Goal: Task Accomplishment & Management: Manage account settings

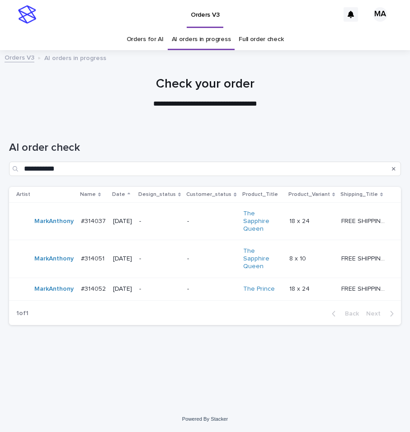
click at [183, 217] on td "-" at bounding box center [159, 220] width 48 height 37
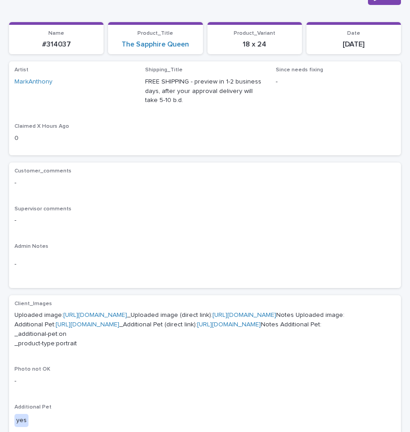
scroll to position [85, 0]
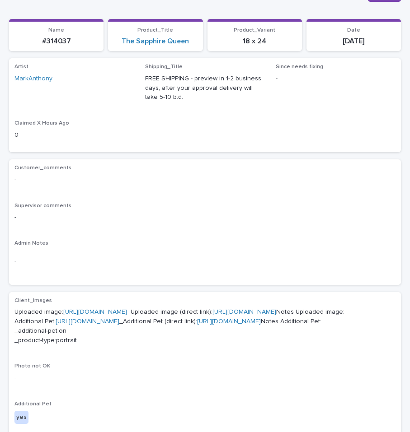
click at [127, 312] on link "[URL][DOMAIN_NAME]" at bounding box center [95, 312] width 64 height 6
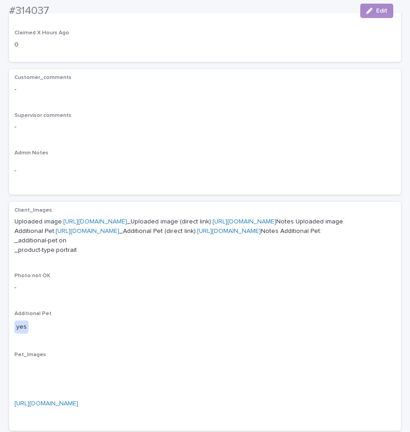
scroll to position [199, 0]
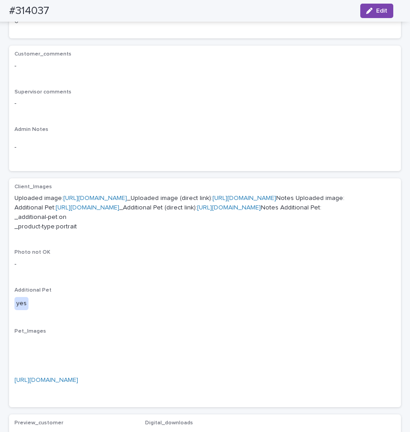
click at [107, 211] on link "[URL][DOMAIN_NAME]" at bounding box center [88, 208] width 64 height 6
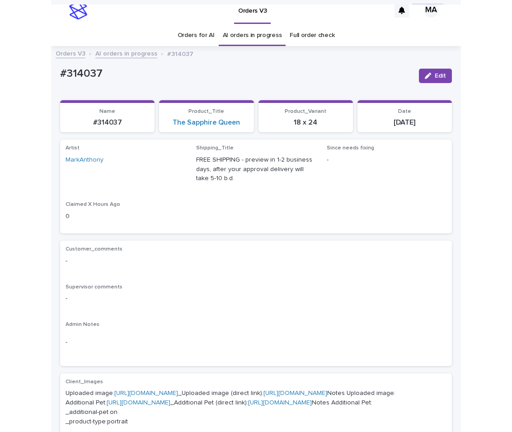
scroll to position [0, 0]
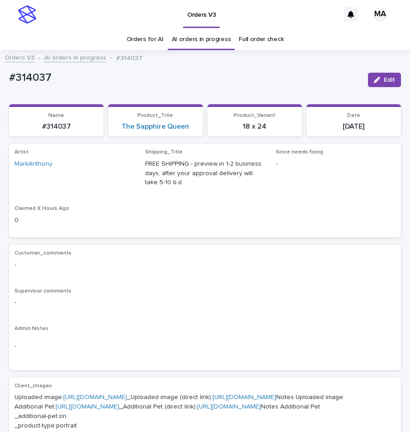
click at [75, 58] on link "AI orders in progress" at bounding box center [75, 57] width 62 height 10
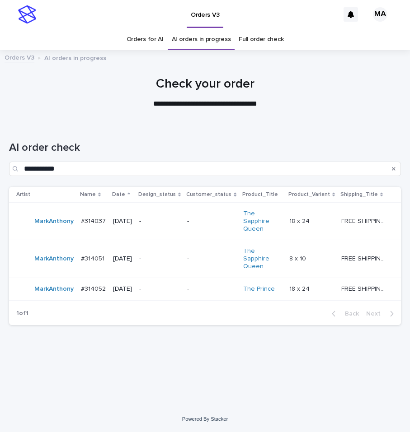
click at [289, 401] on div "**********" at bounding box center [205, 264] width 410 height 283
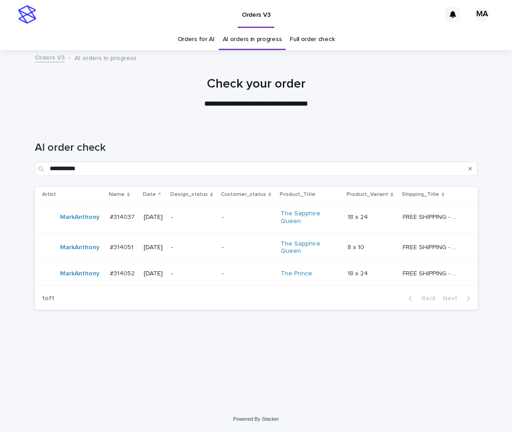
click at [167, 21] on div "Orders V3" at bounding box center [241, 14] width 400 height 29
click at [190, 210] on div "-" at bounding box center [192, 217] width 43 height 15
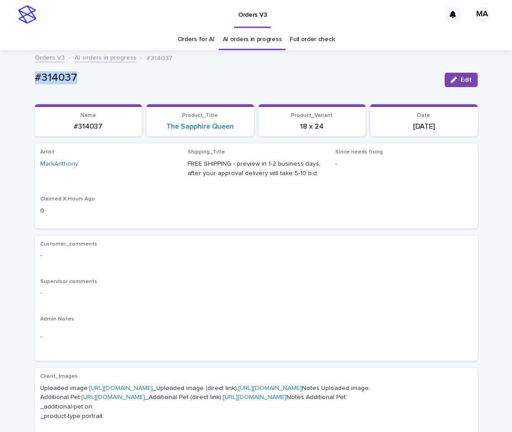
drag, startPoint x: 90, startPoint y: 79, endPoint x: 25, endPoint y: 79, distance: 64.6
click at [35, 79] on div "#314037" at bounding box center [236, 77] width 402 height 15
copy p "#314037"
click at [445, 84] on button "Edit" at bounding box center [460, 80] width 33 height 14
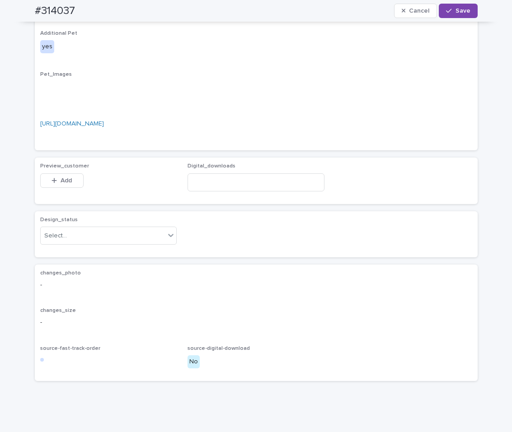
scroll to position [586, 0]
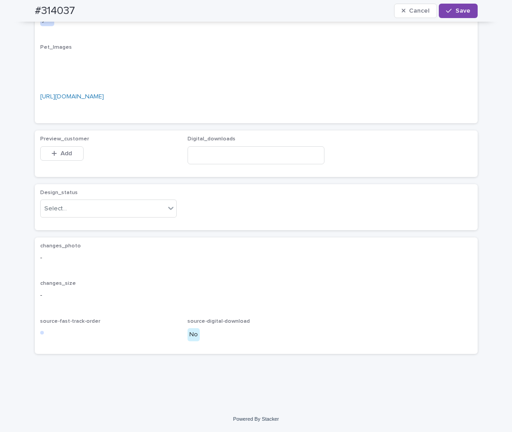
click at [126, 218] on div "Design_status Select..." at bounding box center [108, 207] width 137 height 35
click at [126, 212] on div "Select..." at bounding box center [103, 208] width 125 height 15
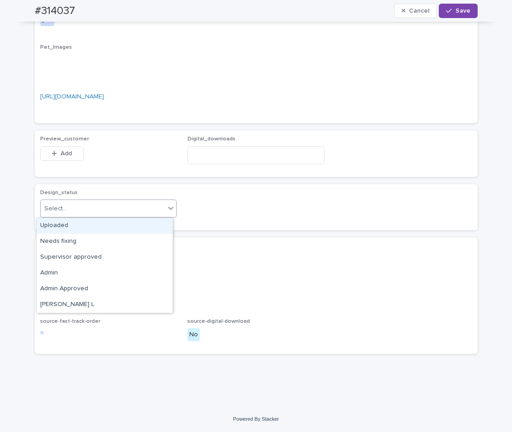
click at [77, 226] on div "Uploaded" at bounding box center [105, 226] width 136 height 16
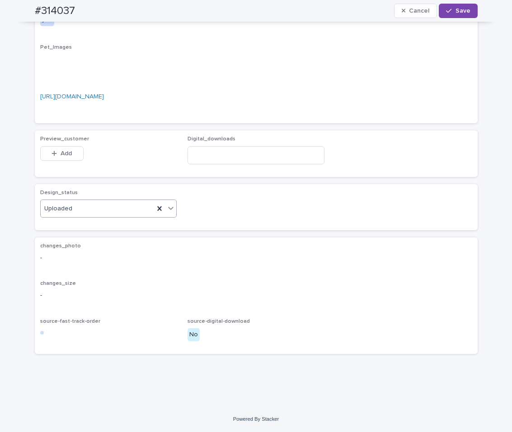
click at [61, 154] on span "Add" at bounding box center [66, 153] width 11 height 6
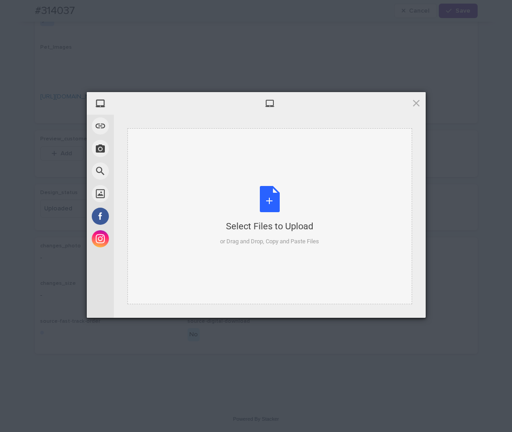
click at [274, 189] on div "Select Files to Upload or Drag and Drop, Copy and Paste Files" at bounding box center [269, 216] width 99 height 60
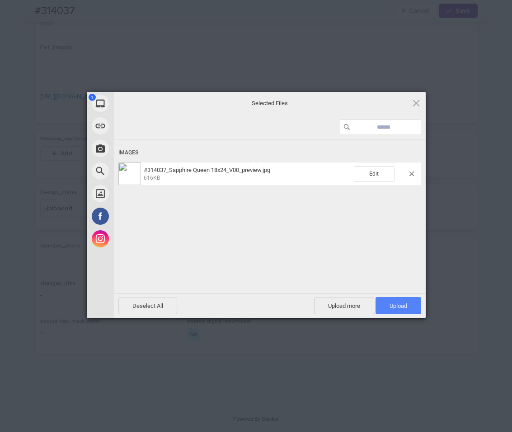
click at [402, 311] on span "Upload 1" at bounding box center [398, 305] width 46 height 17
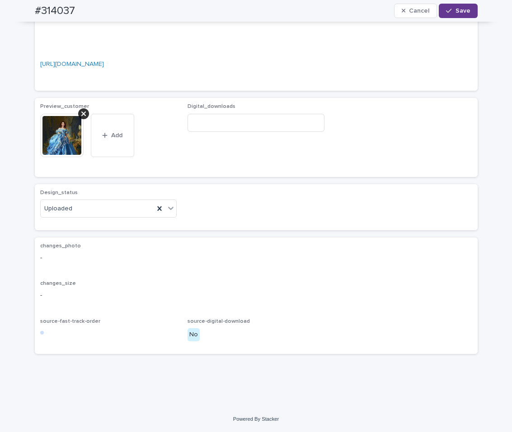
click at [445, 10] on span "Save" at bounding box center [462, 11] width 15 height 6
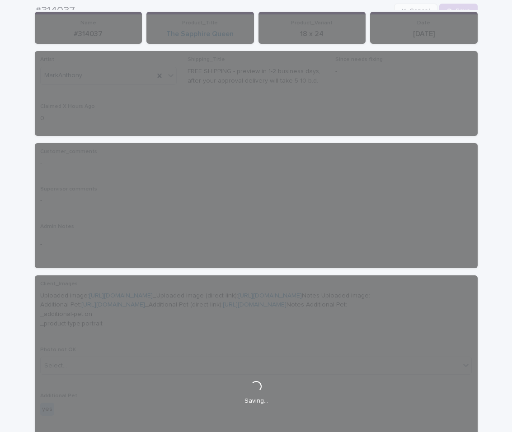
scroll to position [0, 0]
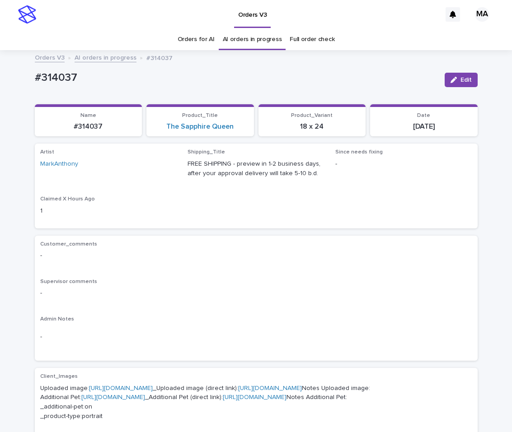
click at [111, 58] on link "AI orders in progress" at bounding box center [106, 57] width 62 height 10
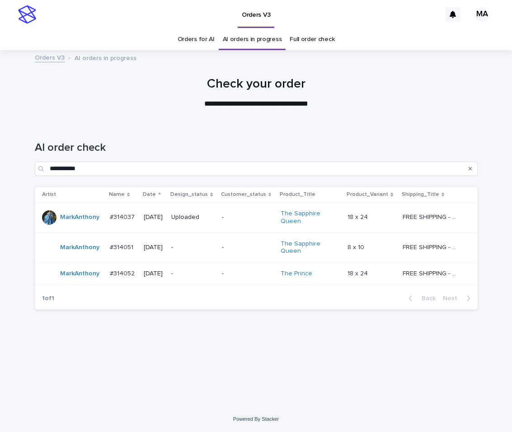
click at [248, 252] on div "-" at bounding box center [247, 247] width 51 height 15
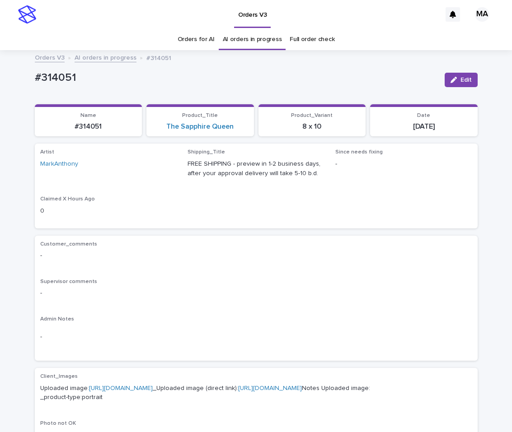
scroll to position [152, 0]
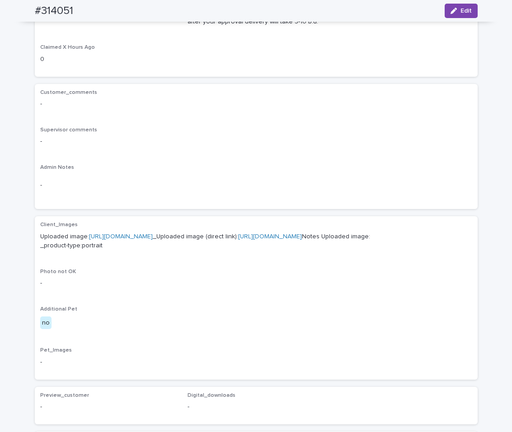
click at [153, 234] on link "[URL][DOMAIN_NAME]" at bounding box center [121, 236] width 64 height 6
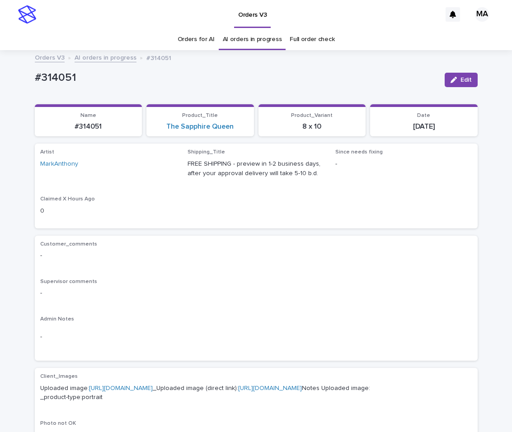
click at [117, 61] on link "AI orders in progress" at bounding box center [106, 57] width 62 height 10
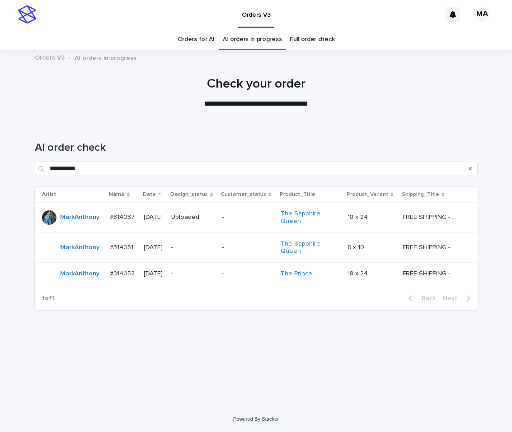
click at [247, 275] on p "-" at bounding box center [247, 274] width 51 height 8
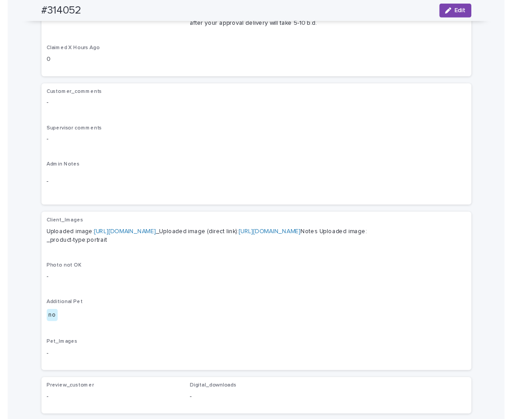
scroll to position [152, 0]
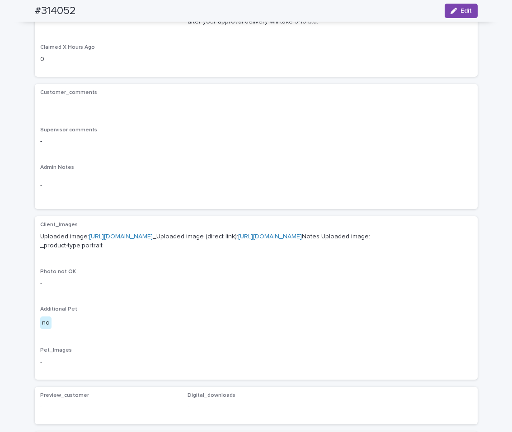
click at [153, 234] on link "[URL][DOMAIN_NAME]" at bounding box center [121, 236] width 64 height 6
